Goal: Information Seeking & Learning: Learn about a topic

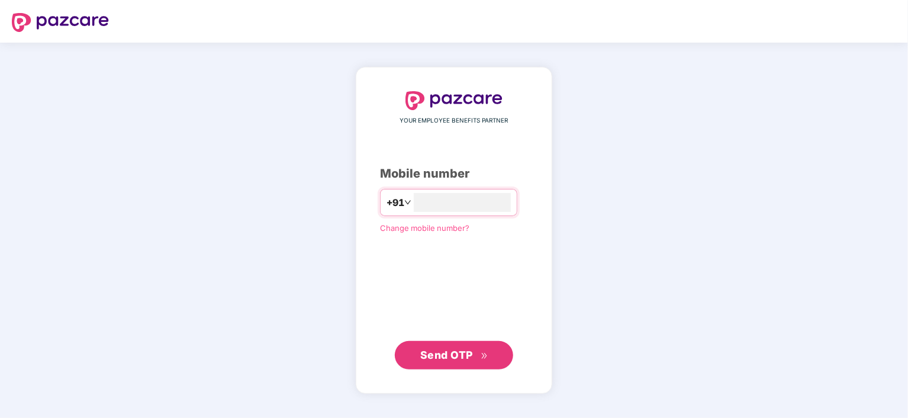
type input "**********"
click at [455, 357] on span "Send OTP" at bounding box center [446, 355] width 53 height 12
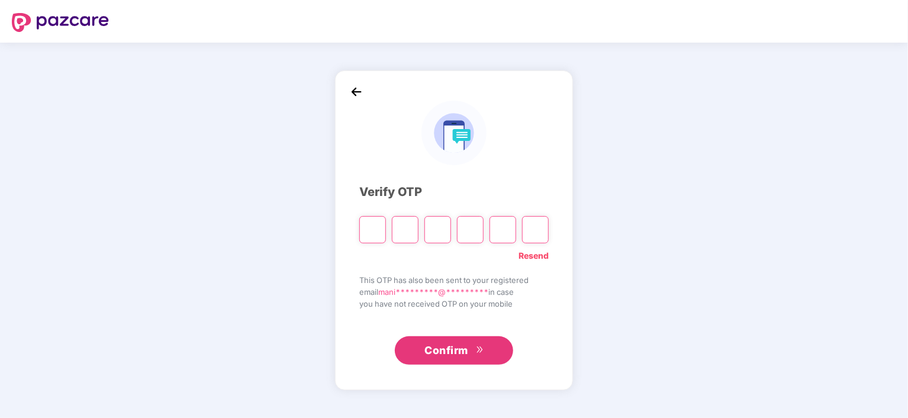
type input "*"
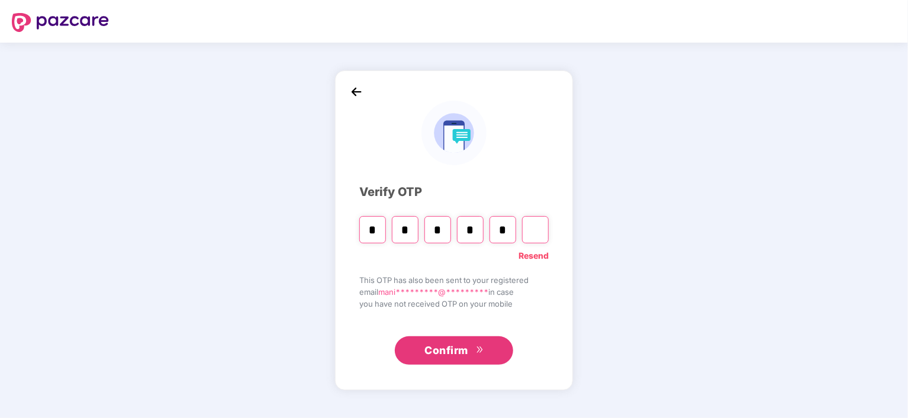
type input "*"
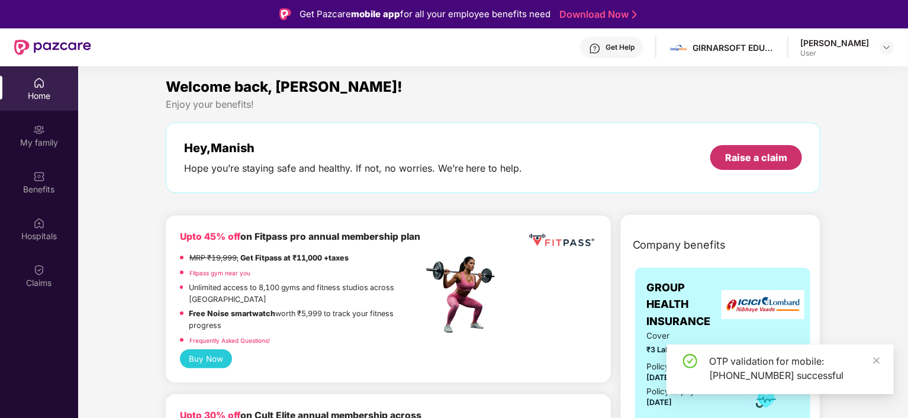
click at [777, 151] on div "Raise a claim" at bounding box center [756, 157] width 62 height 13
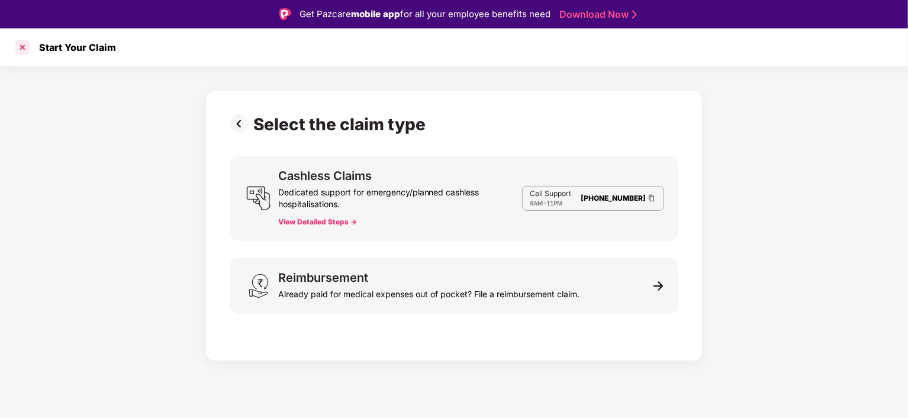
click at [25, 46] on div at bounding box center [22, 47] width 19 height 19
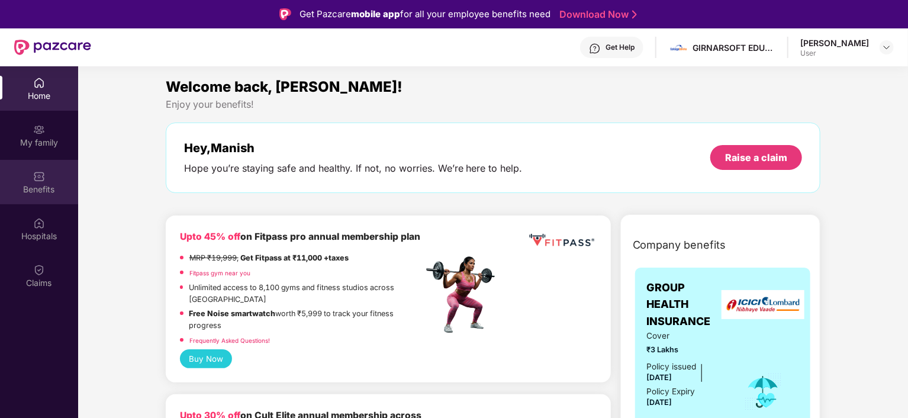
click at [28, 188] on div "Benefits" at bounding box center [39, 190] width 78 height 12
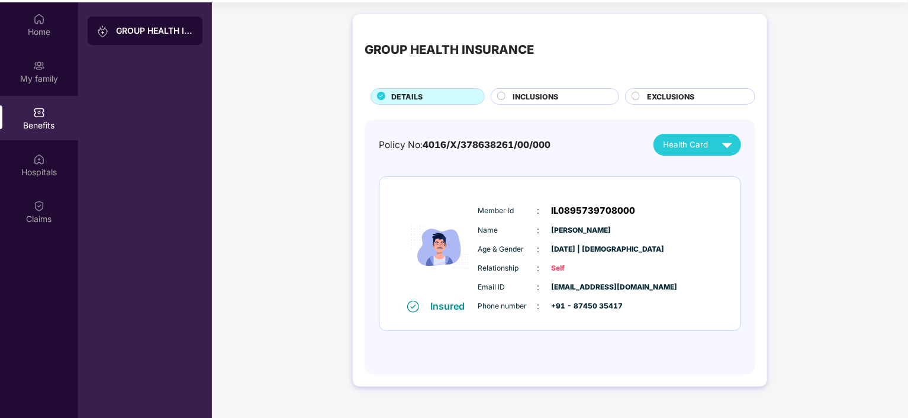
scroll to position [66, 0]
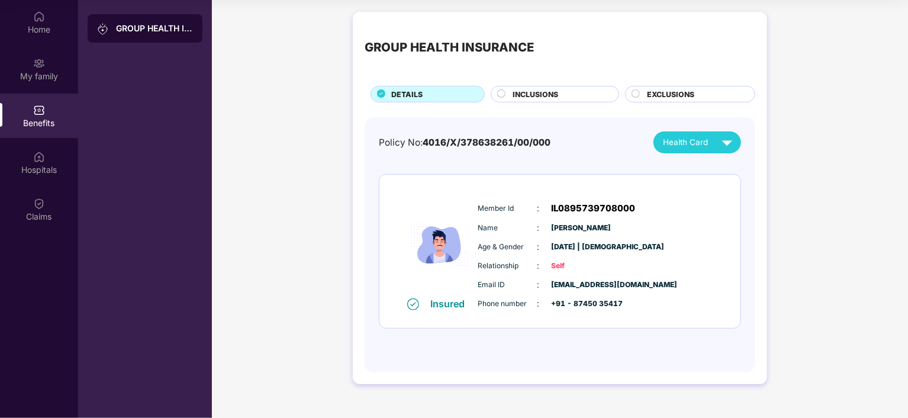
click at [553, 98] on span "INCLUSIONS" at bounding box center [536, 94] width 46 height 11
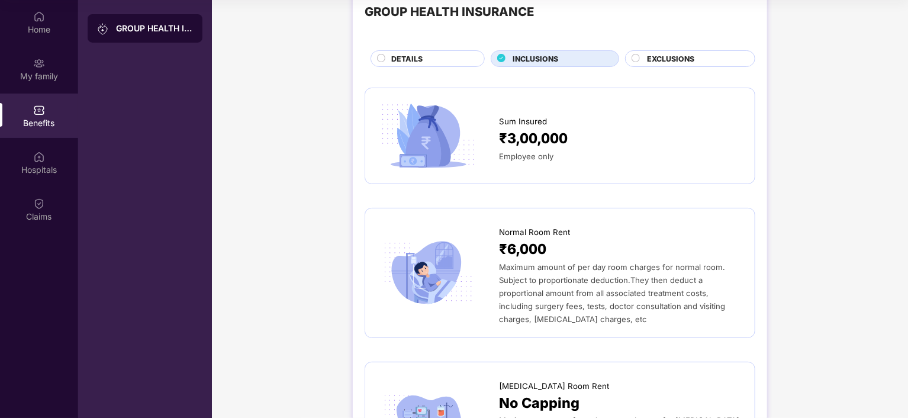
scroll to position [0, 0]
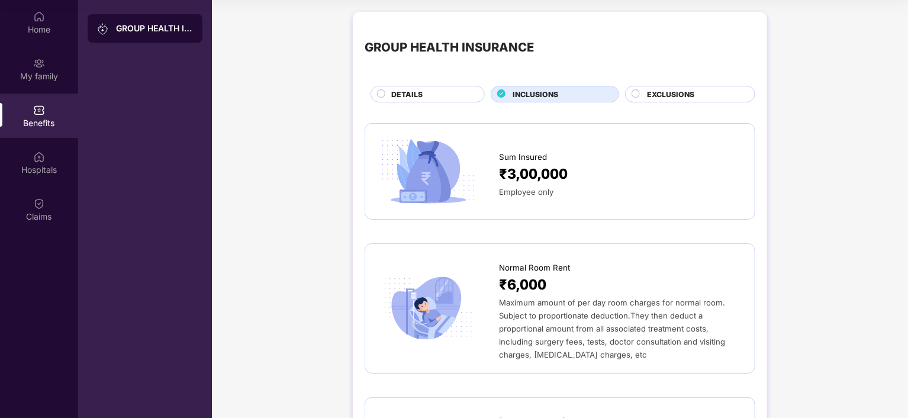
click at [668, 102] on div "EXCLUSIONS" at bounding box center [690, 94] width 130 height 17
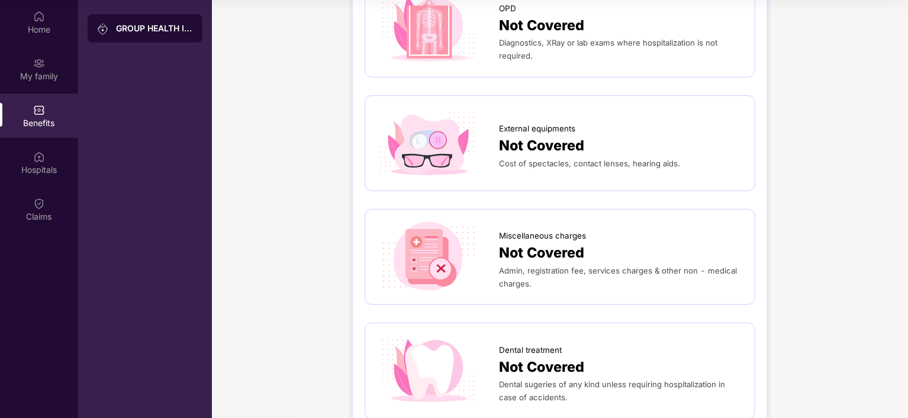
scroll to position [455, 0]
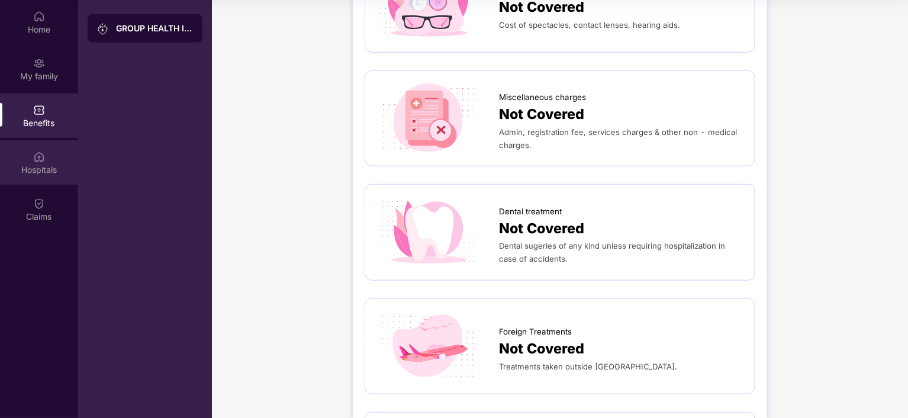
click at [36, 157] on img at bounding box center [39, 157] width 12 height 12
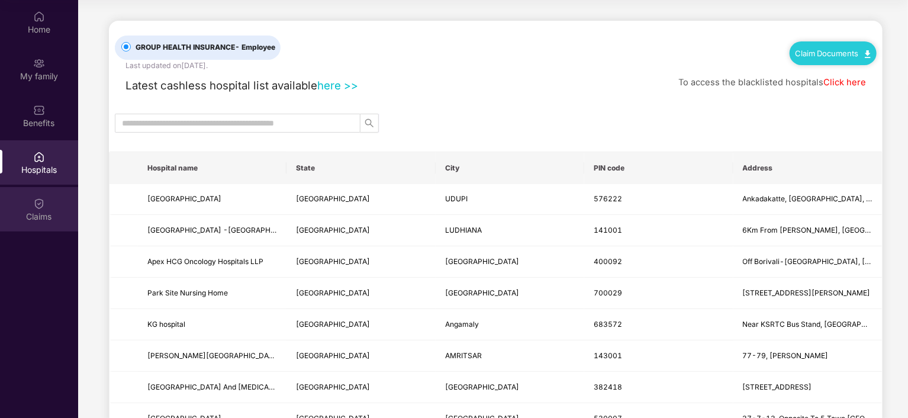
click at [34, 204] on img at bounding box center [39, 204] width 12 height 12
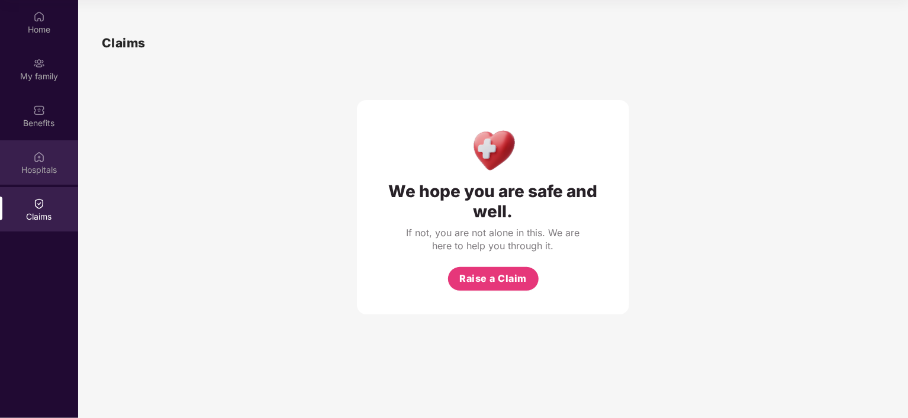
click at [31, 173] on div "Hospitals" at bounding box center [39, 170] width 78 height 12
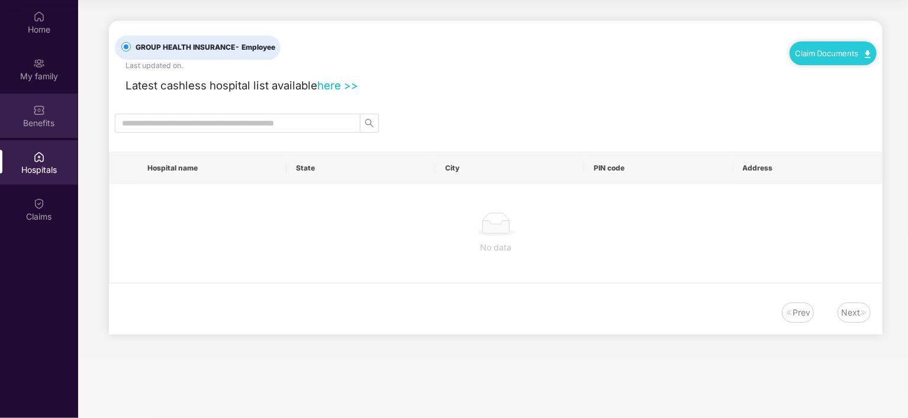
click at [21, 124] on div "Benefits" at bounding box center [39, 123] width 78 height 12
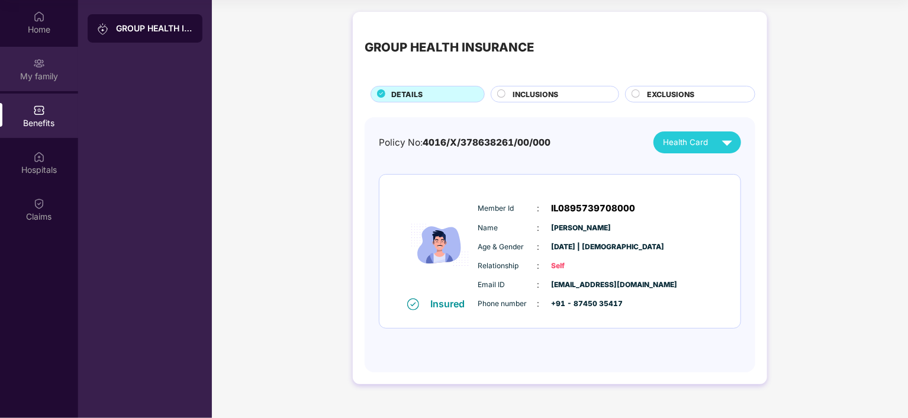
click at [48, 83] on div "My family" at bounding box center [39, 69] width 78 height 44
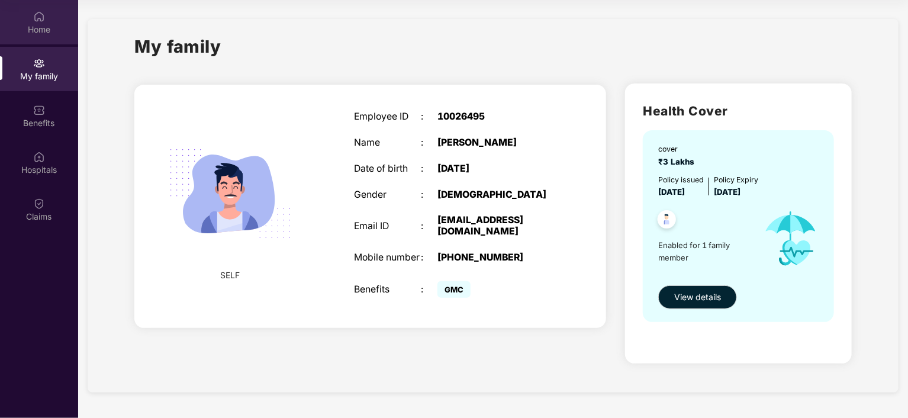
click at [36, 30] on div "Home" at bounding box center [39, 30] width 78 height 12
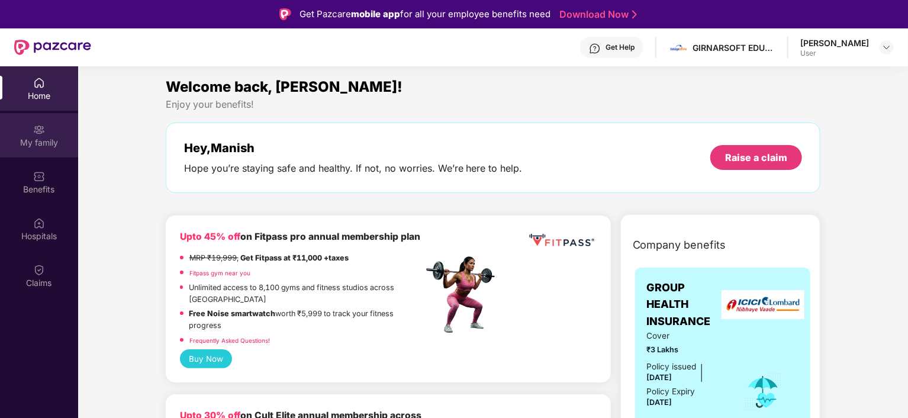
click at [21, 139] on div "My family" at bounding box center [39, 143] width 78 height 12
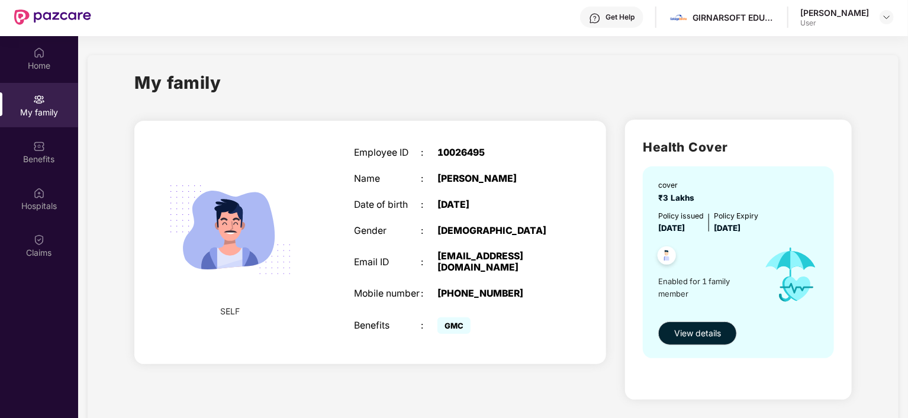
scroll to position [66, 0]
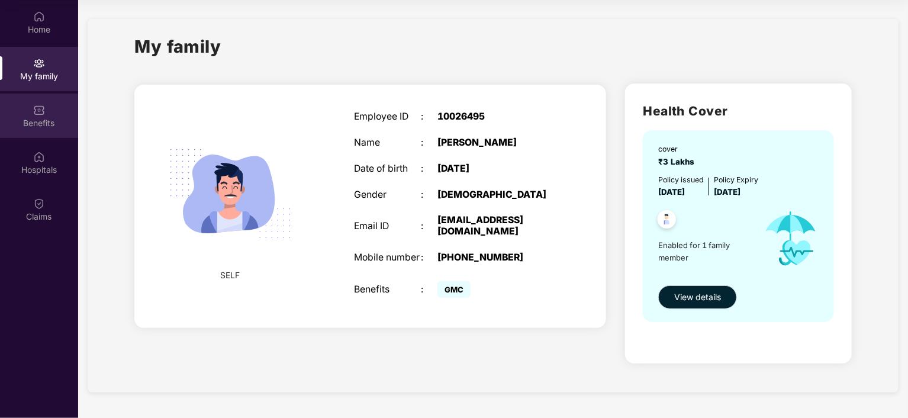
click at [56, 111] on div "Benefits" at bounding box center [39, 116] width 78 height 44
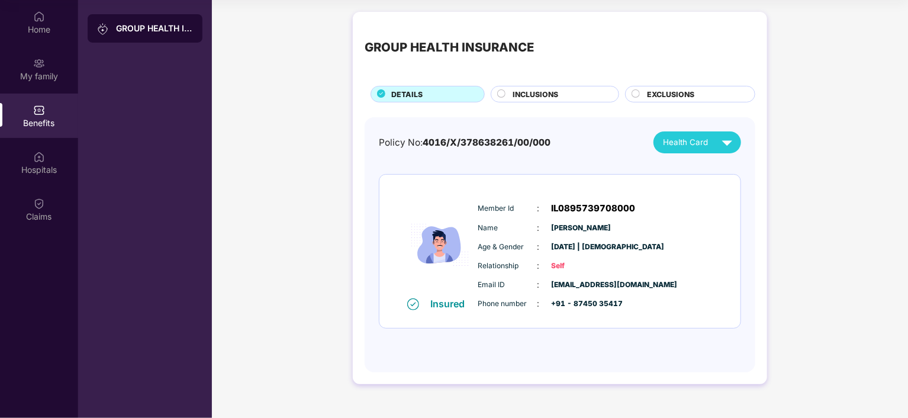
click at [538, 95] on span "INCLUSIONS" at bounding box center [536, 94] width 46 height 11
